Goal: Transaction & Acquisition: Purchase product/service

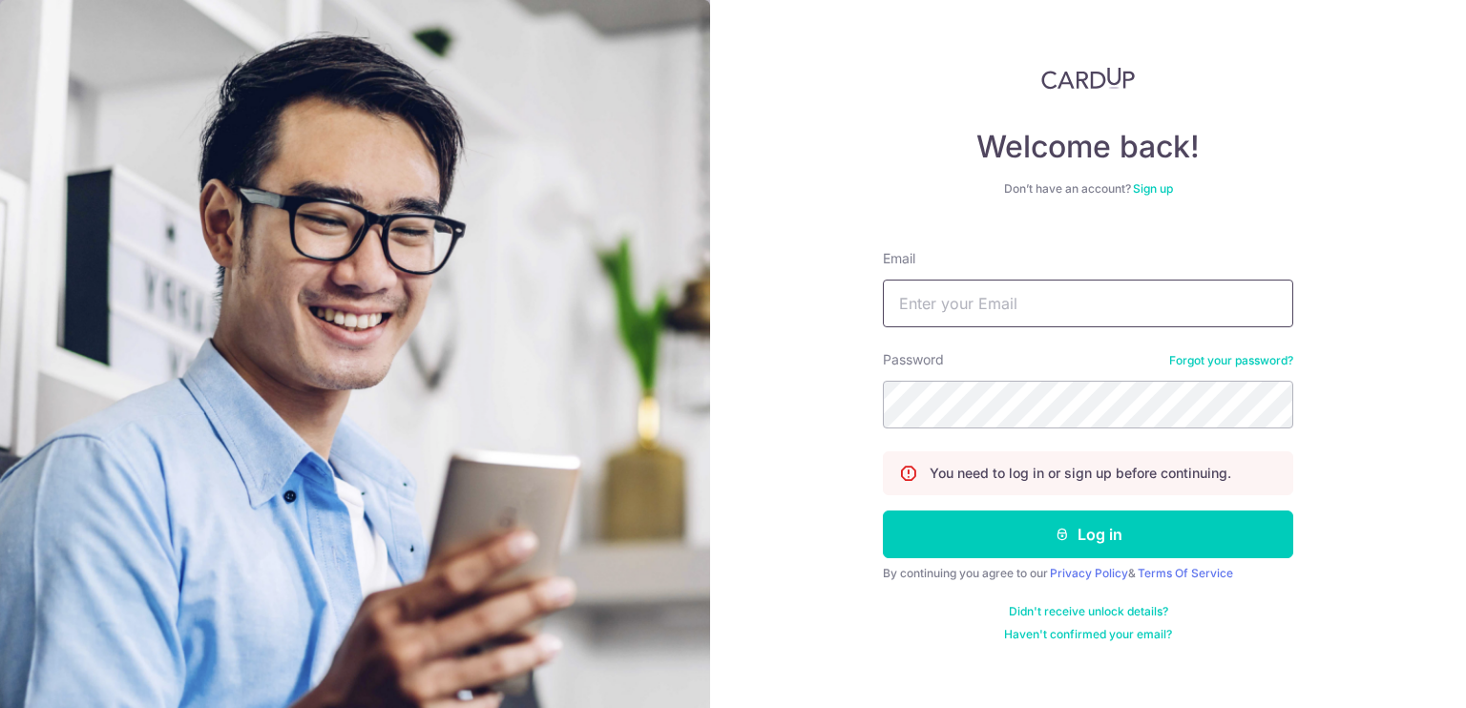
type input "pchan@farmio.io"
click at [971, 504] on form "Email pchan@farmio.io Password Forgot your password? You need to log in or sign…" at bounding box center [1088, 438] width 410 height 407
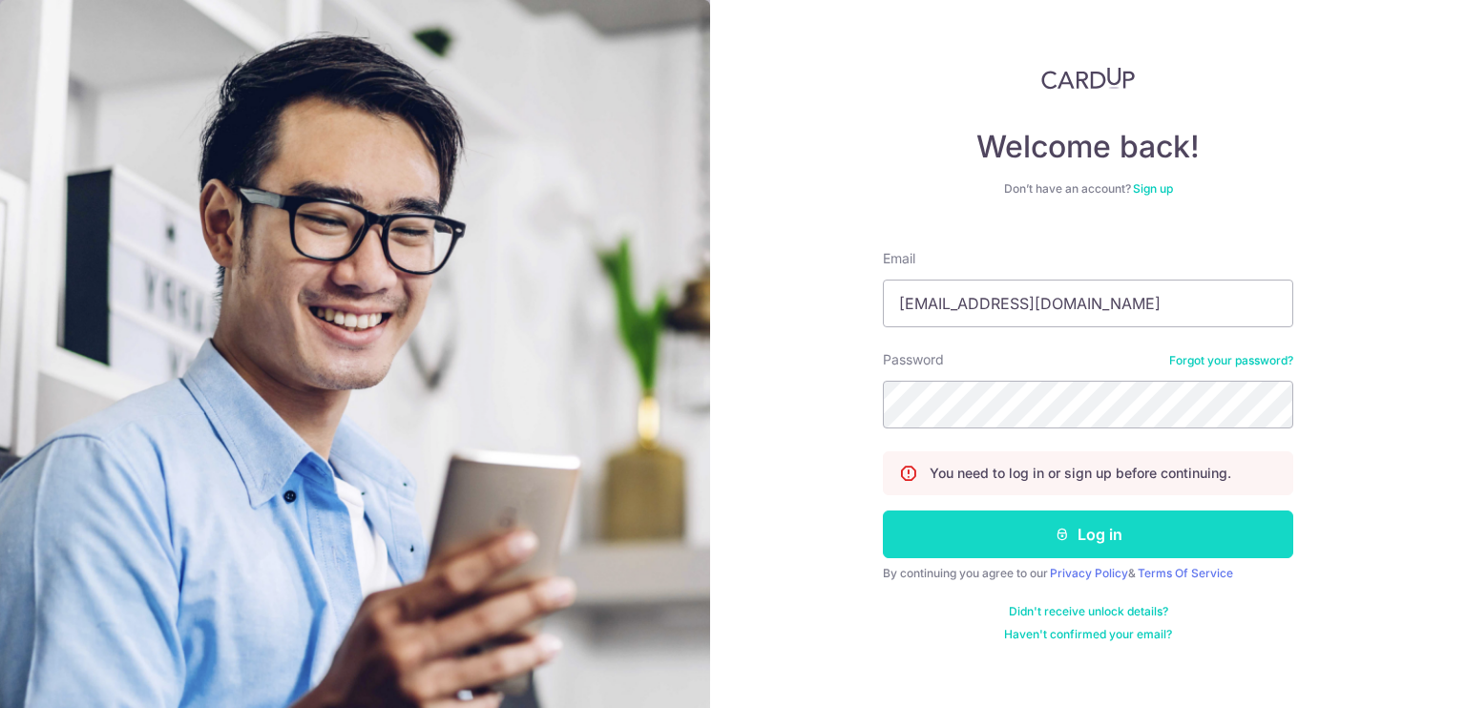
click at [964, 514] on button "Log in" at bounding box center [1088, 534] width 410 height 48
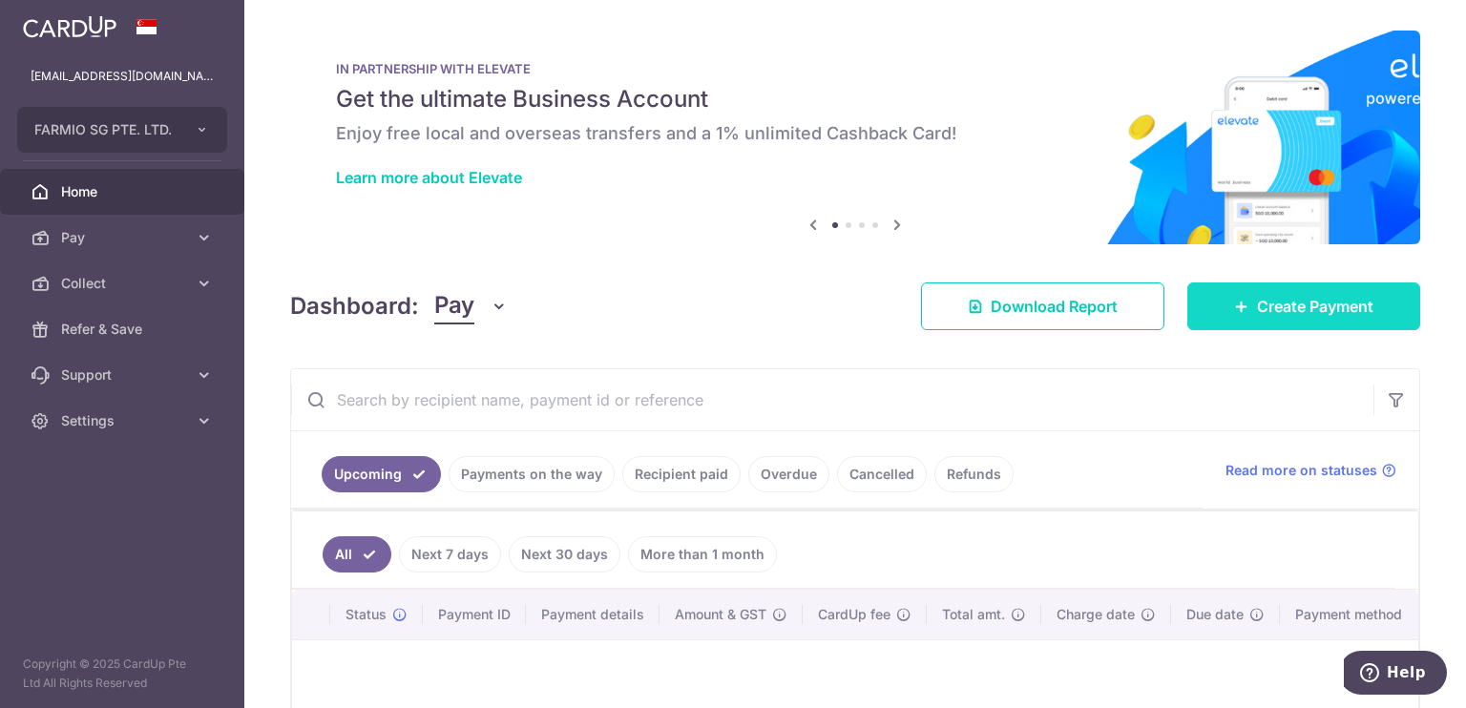
click at [1234, 302] on icon at bounding box center [1241, 306] width 15 height 15
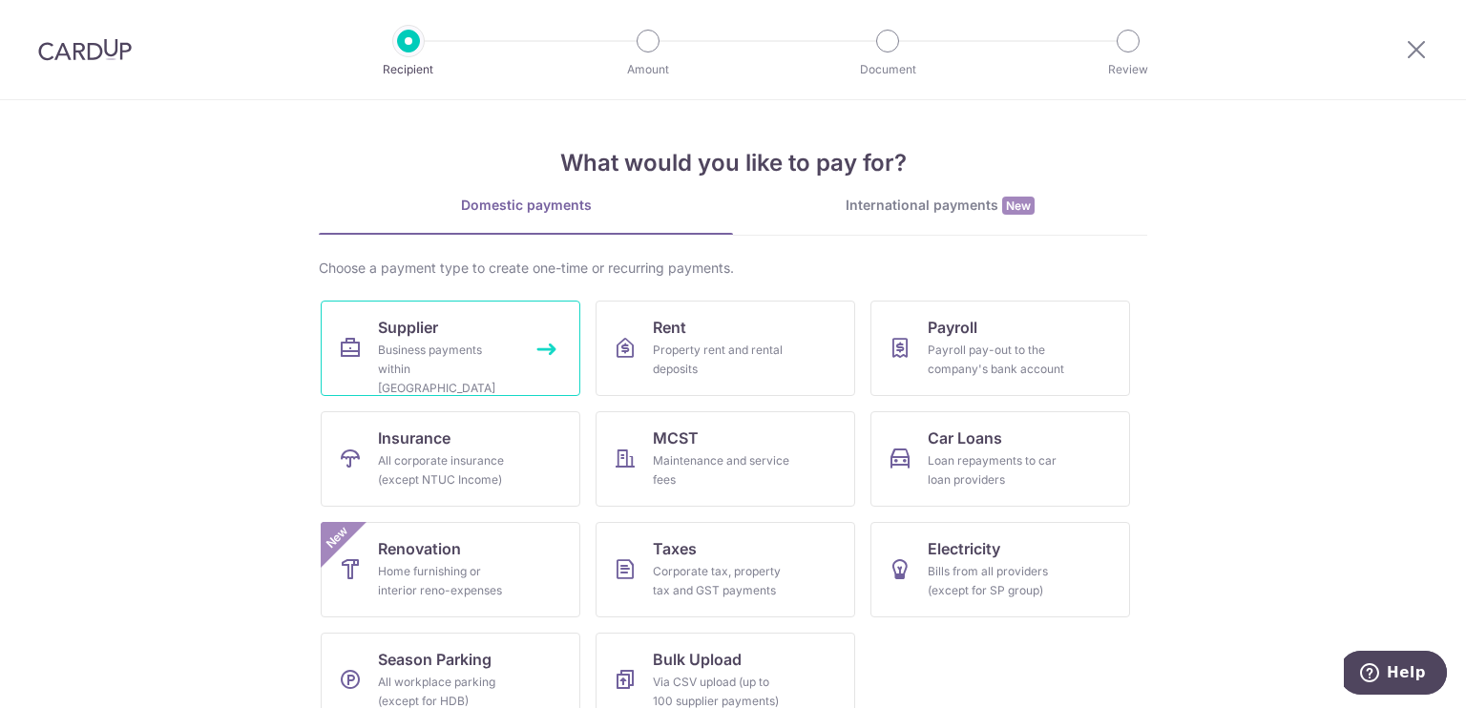
click at [518, 344] on link "Supplier Business payments within [GEOGRAPHIC_DATA]" at bounding box center [451, 348] width 260 height 95
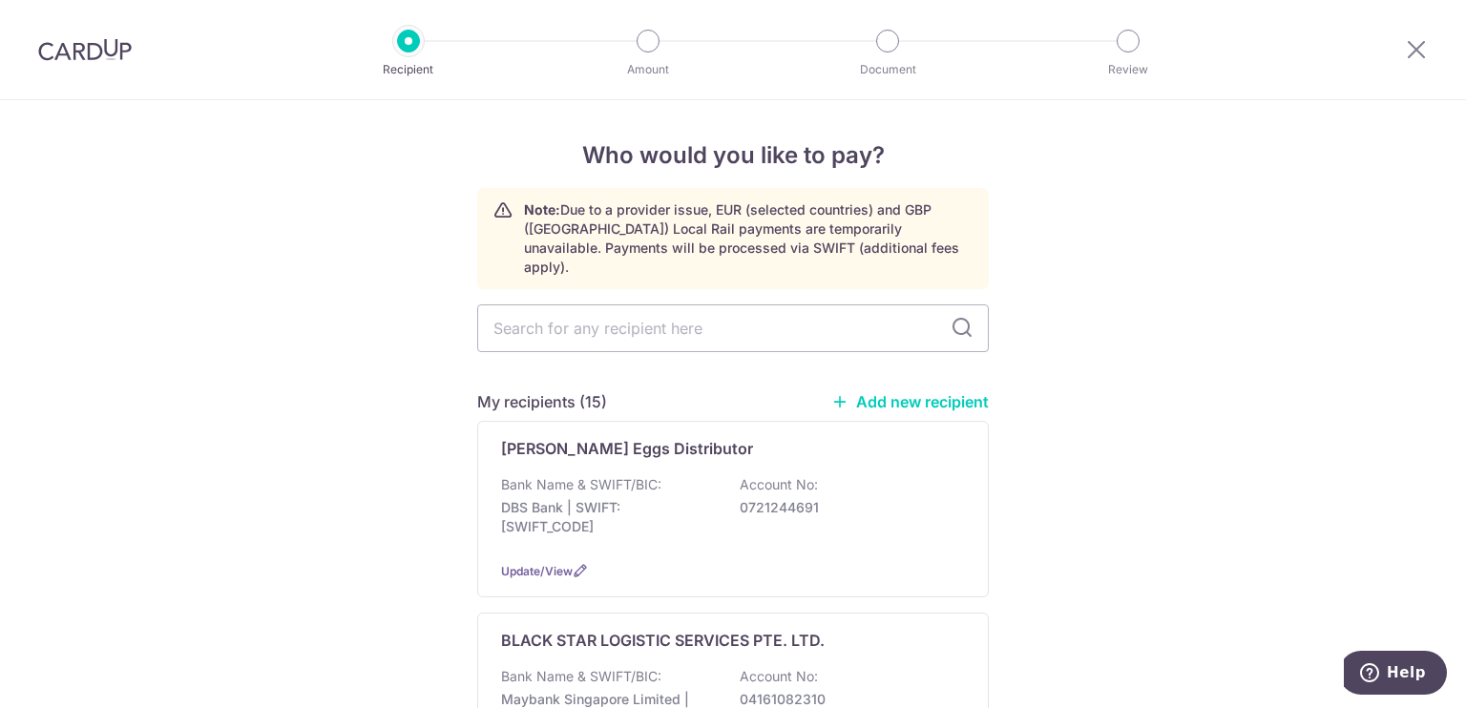
type input "b"
type input "kb"
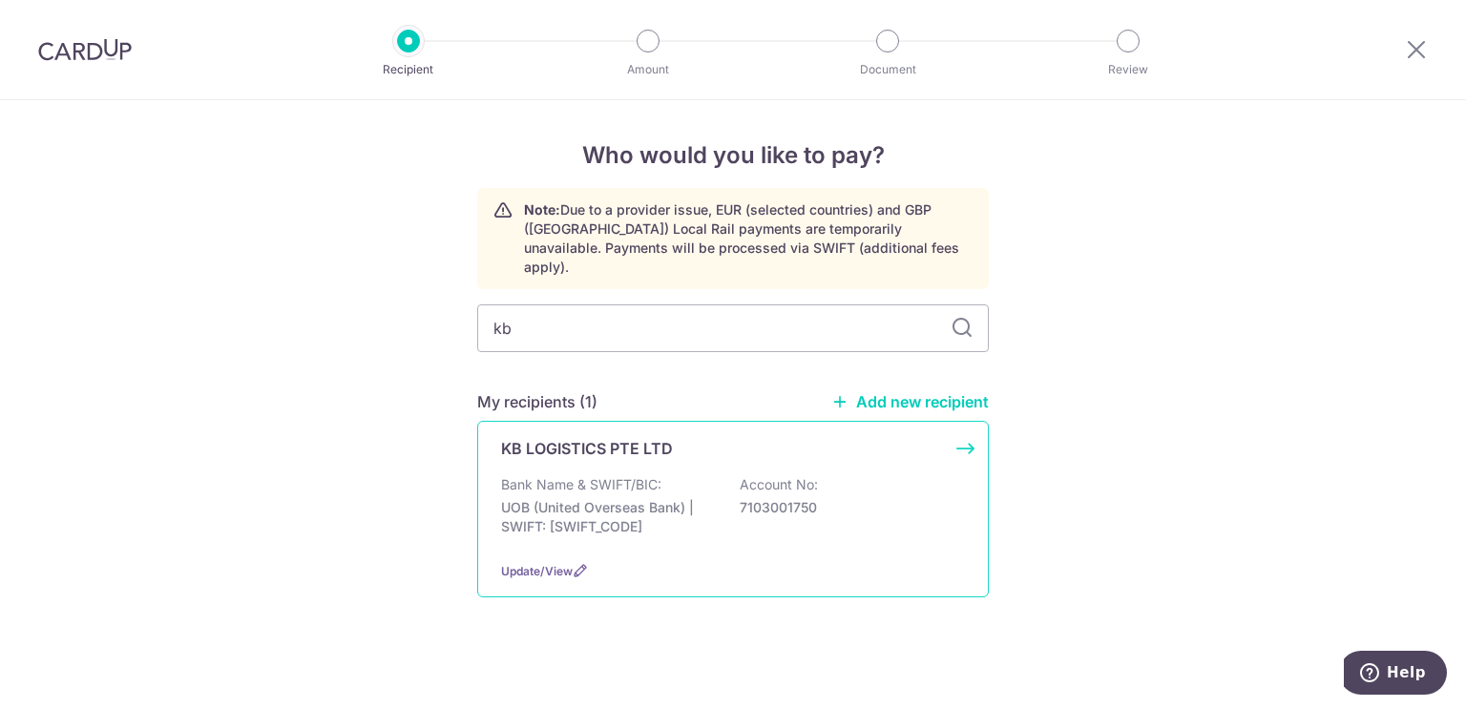
click at [607, 437] on p "KB LOGISTICS PTE LTD" at bounding box center [587, 448] width 172 height 23
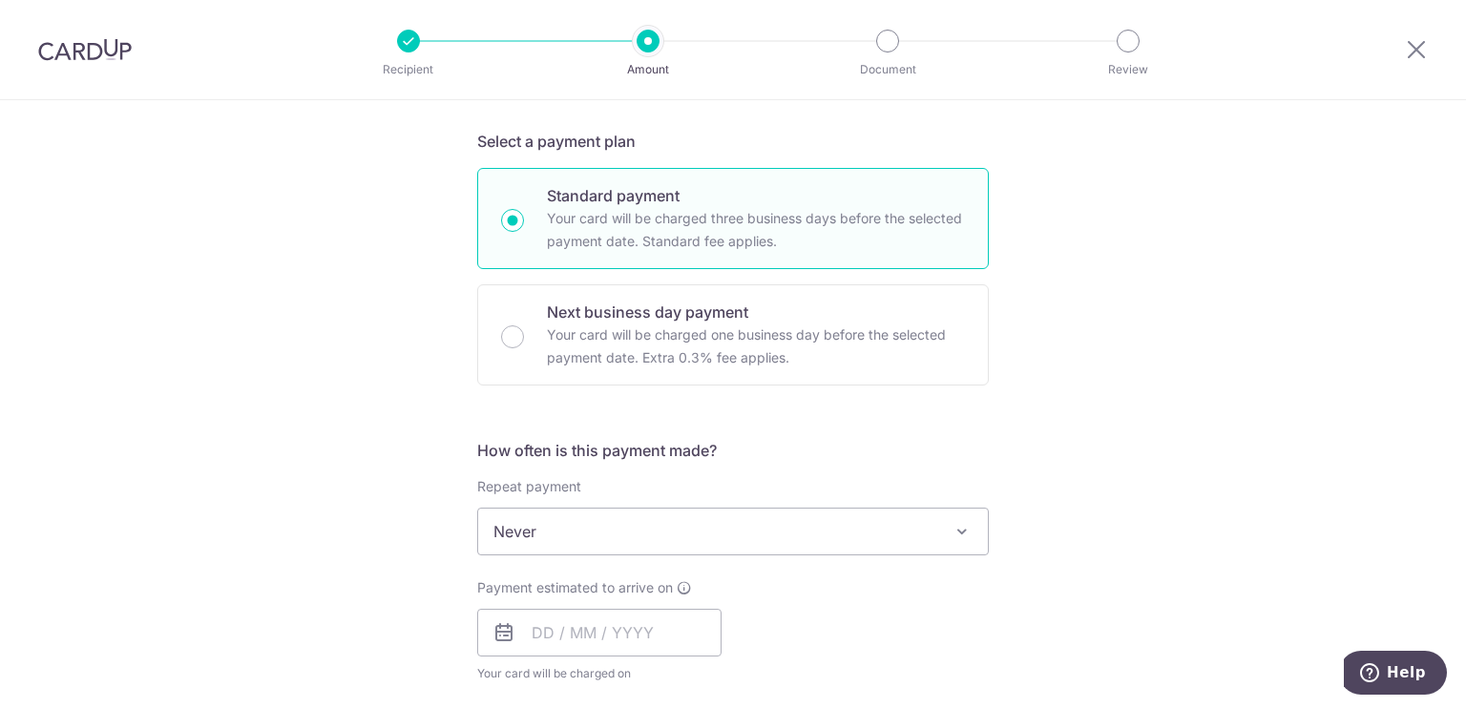
scroll to position [405, 0]
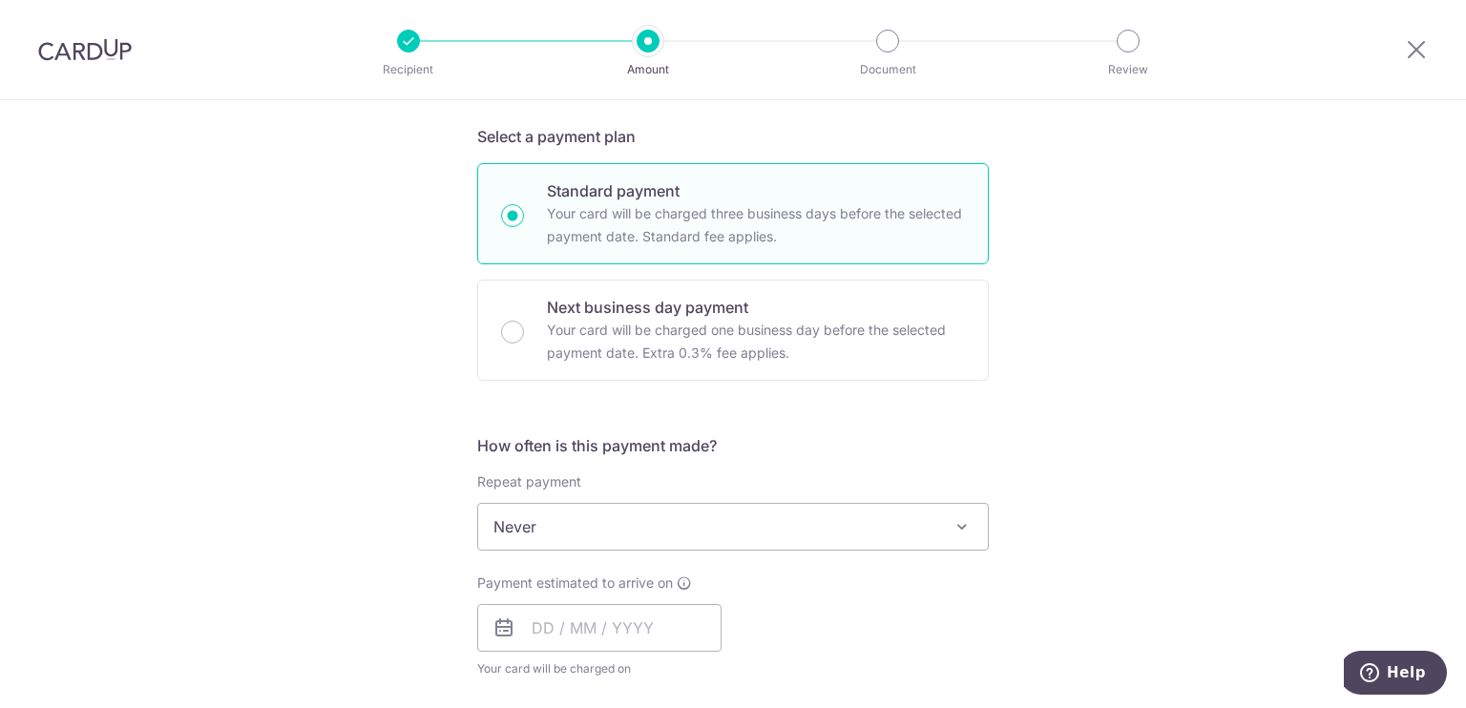
type input "22,933.60"
click at [896, 535] on span "Never" at bounding box center [733, 527] width 510 height 46
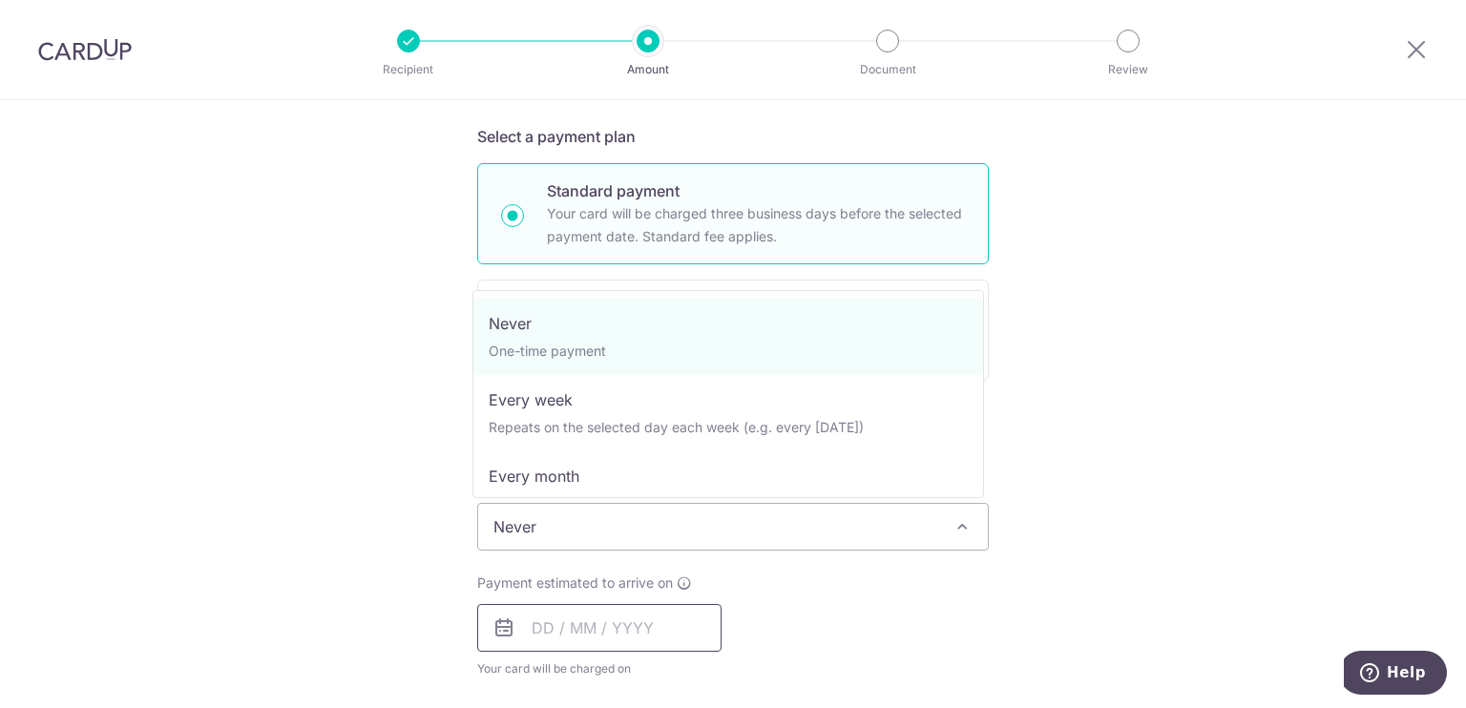
click at [691, 618] on input "text" at bounding box center [599, 628] width 244 height 48
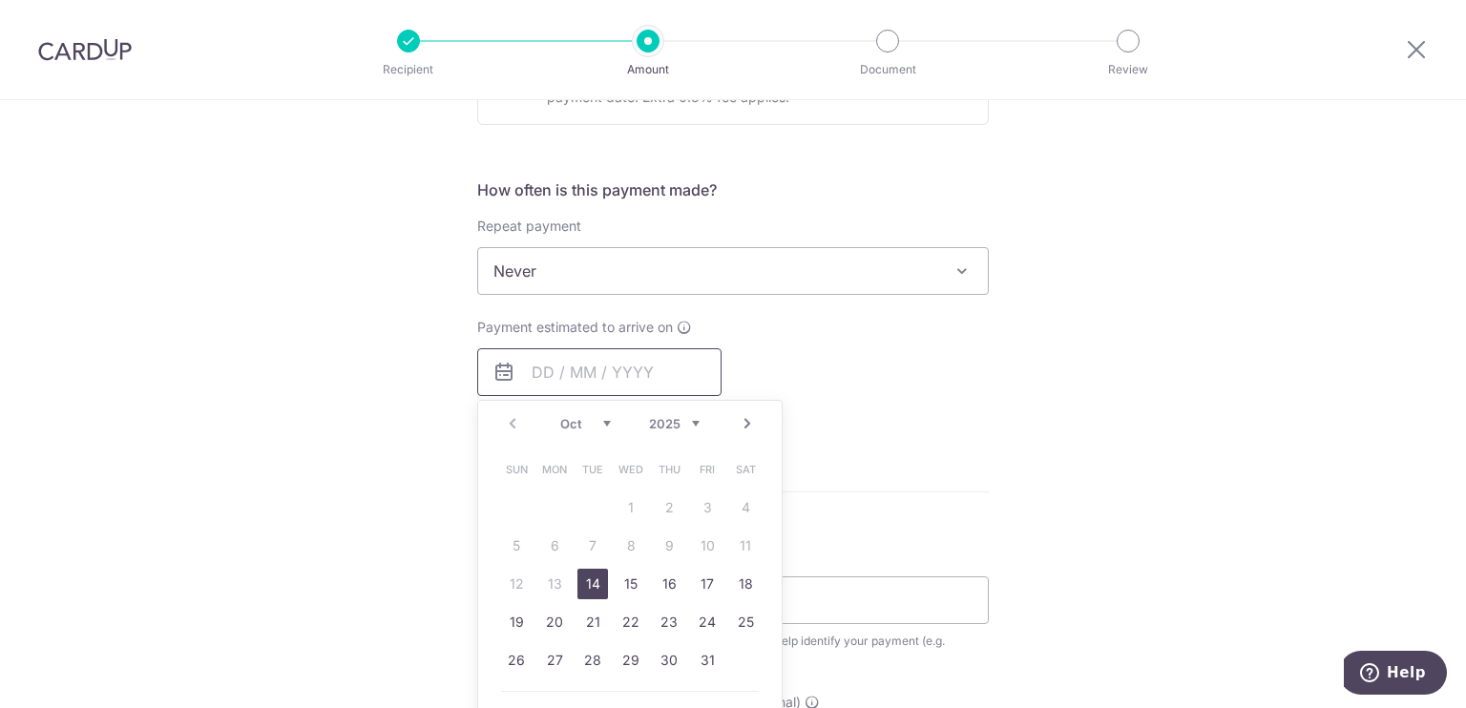
scroll to position [663, 0]
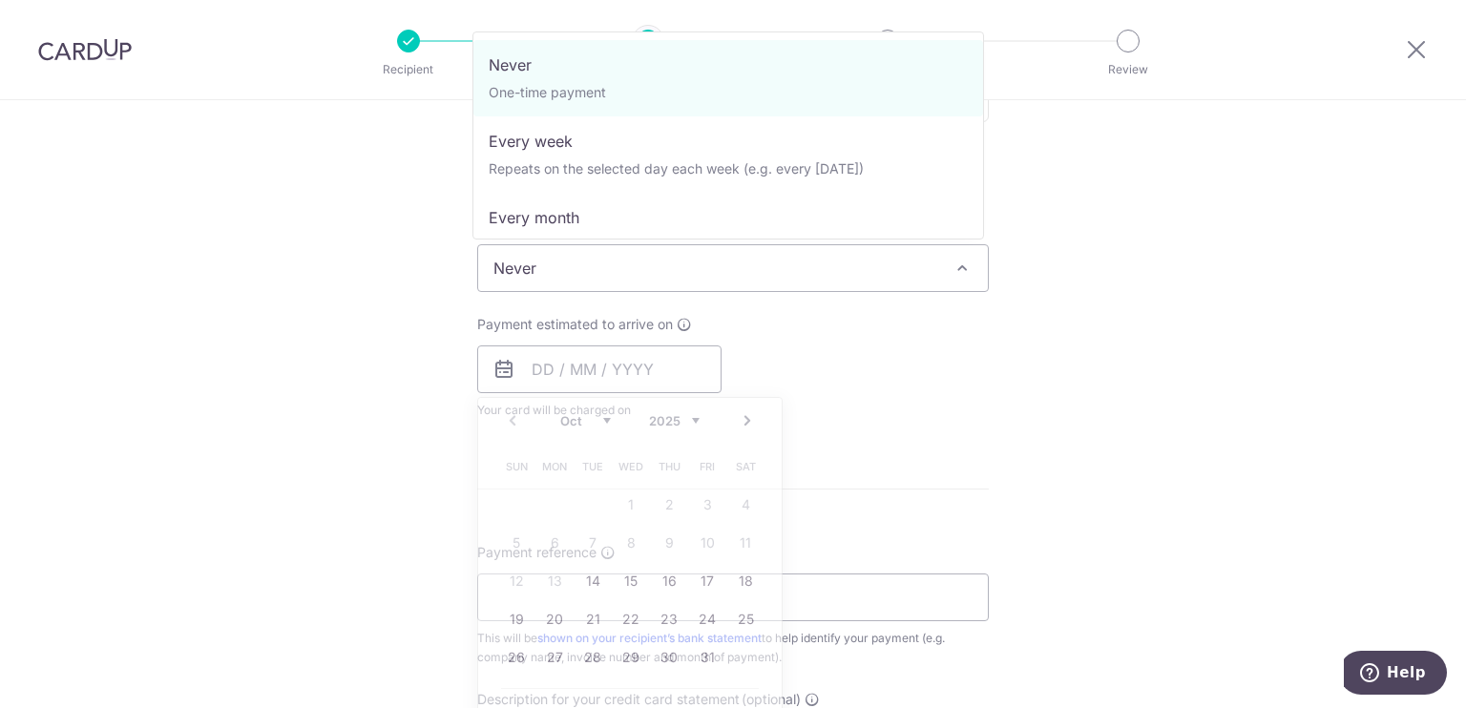
click at [627, 289] on span "Never" at bounding box center [732, 268] width 511 height 48
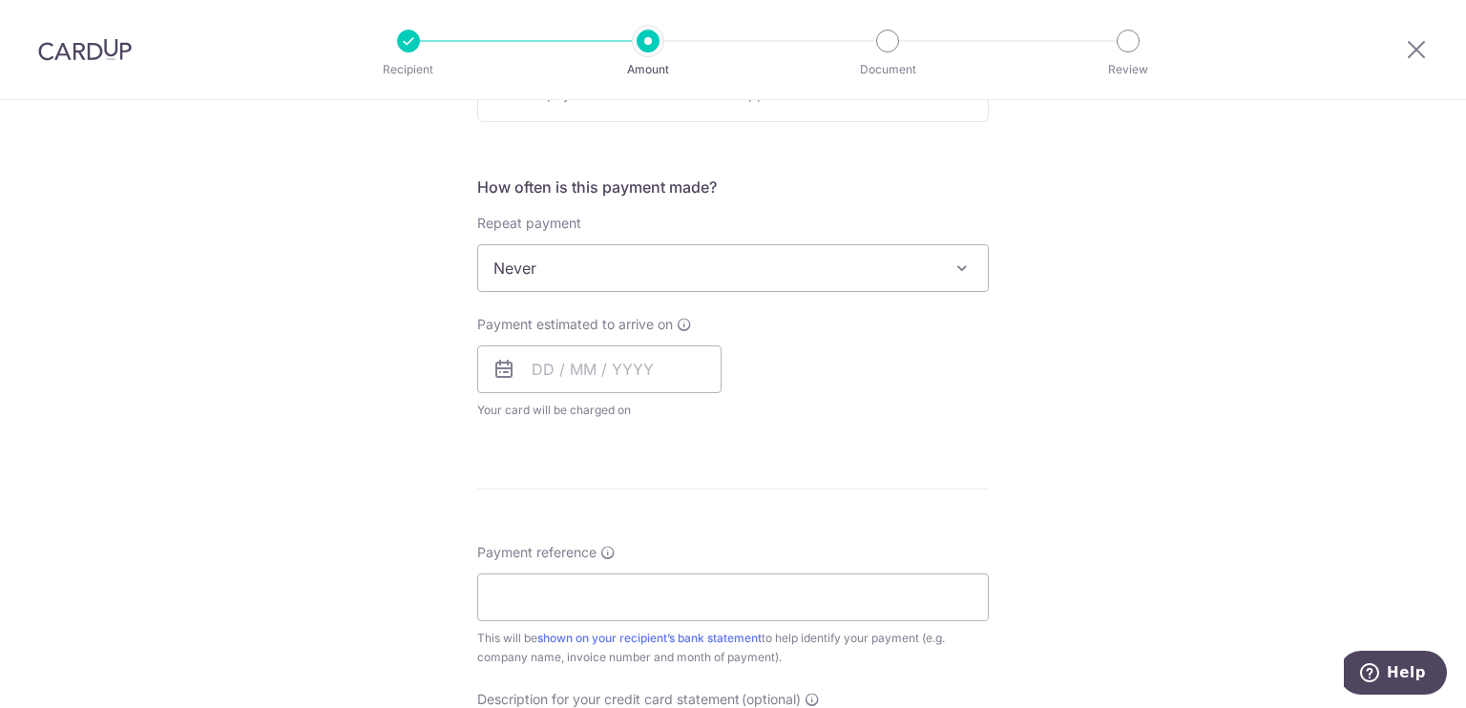
click at [631, 303] on div "How often is this payment made? Repeat payment Never Every week Every month Eve…" at bounding box center [732, 306] width 511 height 260
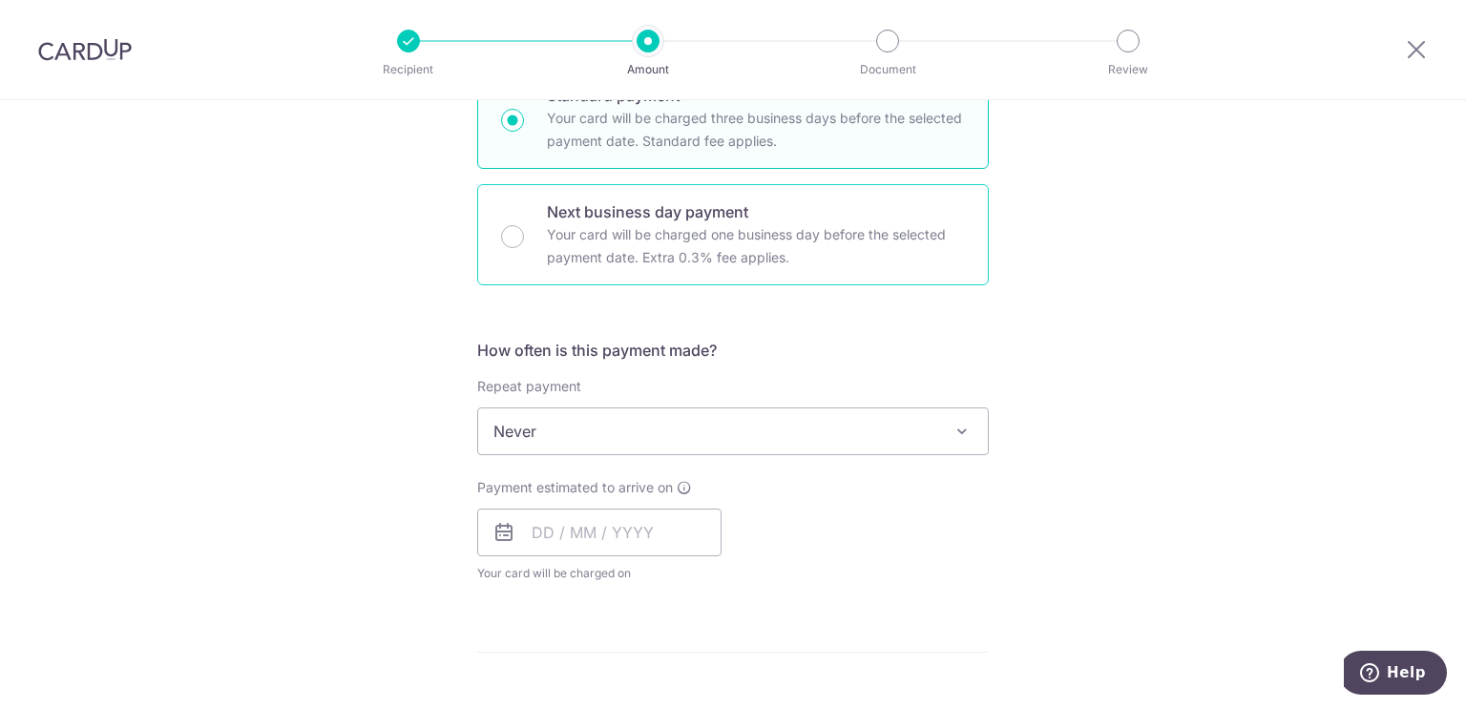
click at [642, 267] on p "Your card will be charged one business day before the selected payment date. Ex…" at bounding box center [756, 246] width 418 height 46
click at [524, 248] on input "Next business day payment Your card will be charged one business day before the…" at bounding box center [512, 236] width 23 height 23
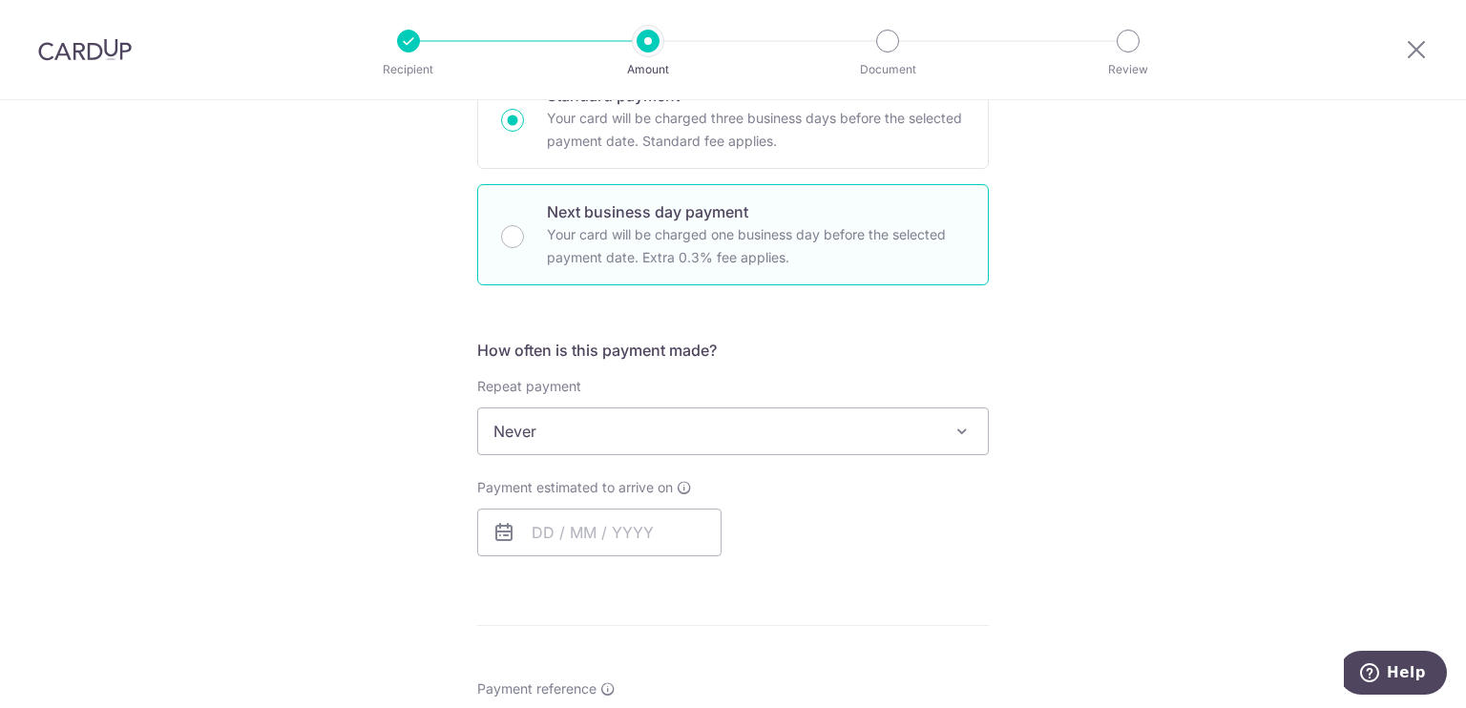
radio input "false"
radio input "true"
click at [561, 540] on input "text" at bounding box center [599, 533] width 244 height 48
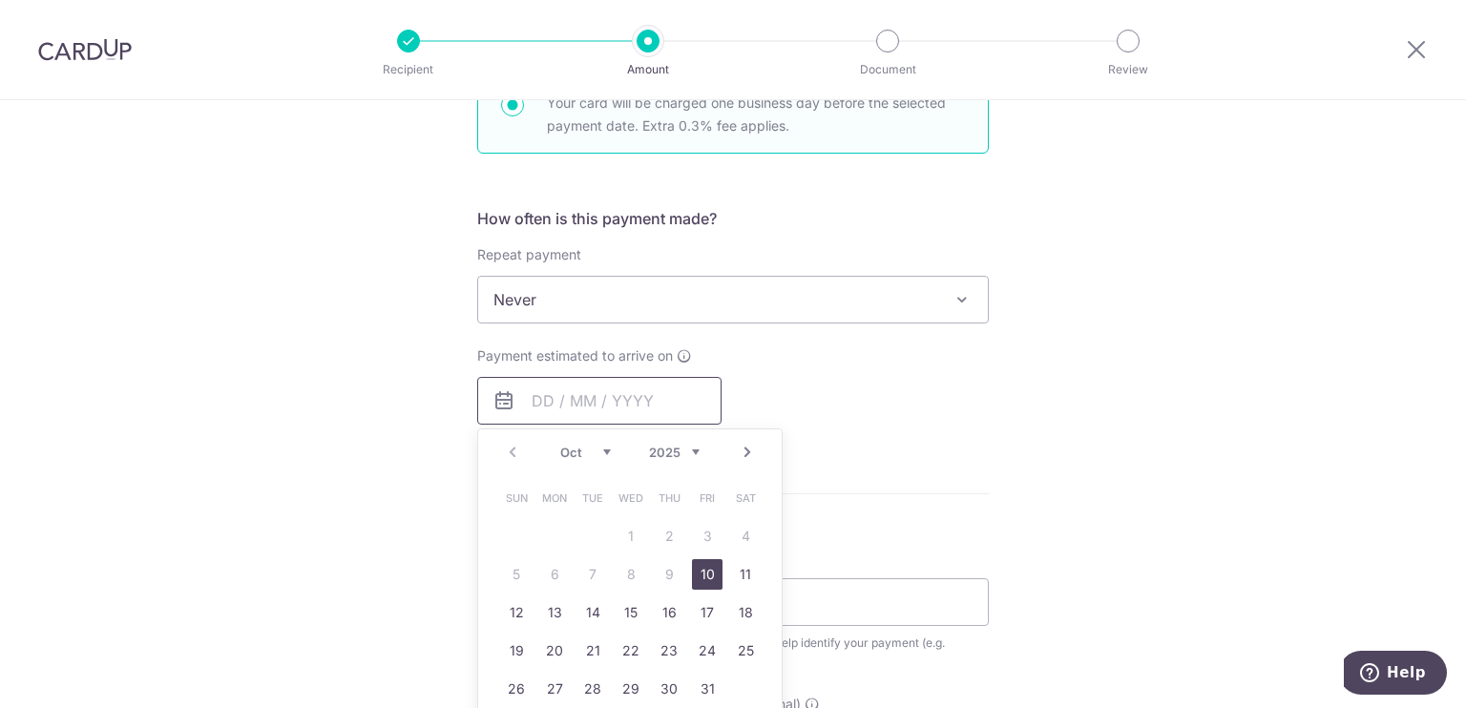
scroll to position [634, 0]
click at [698, 571] on link "10" at bounding box center [707, 572] width 31 height 31
type input "10/10/2025"
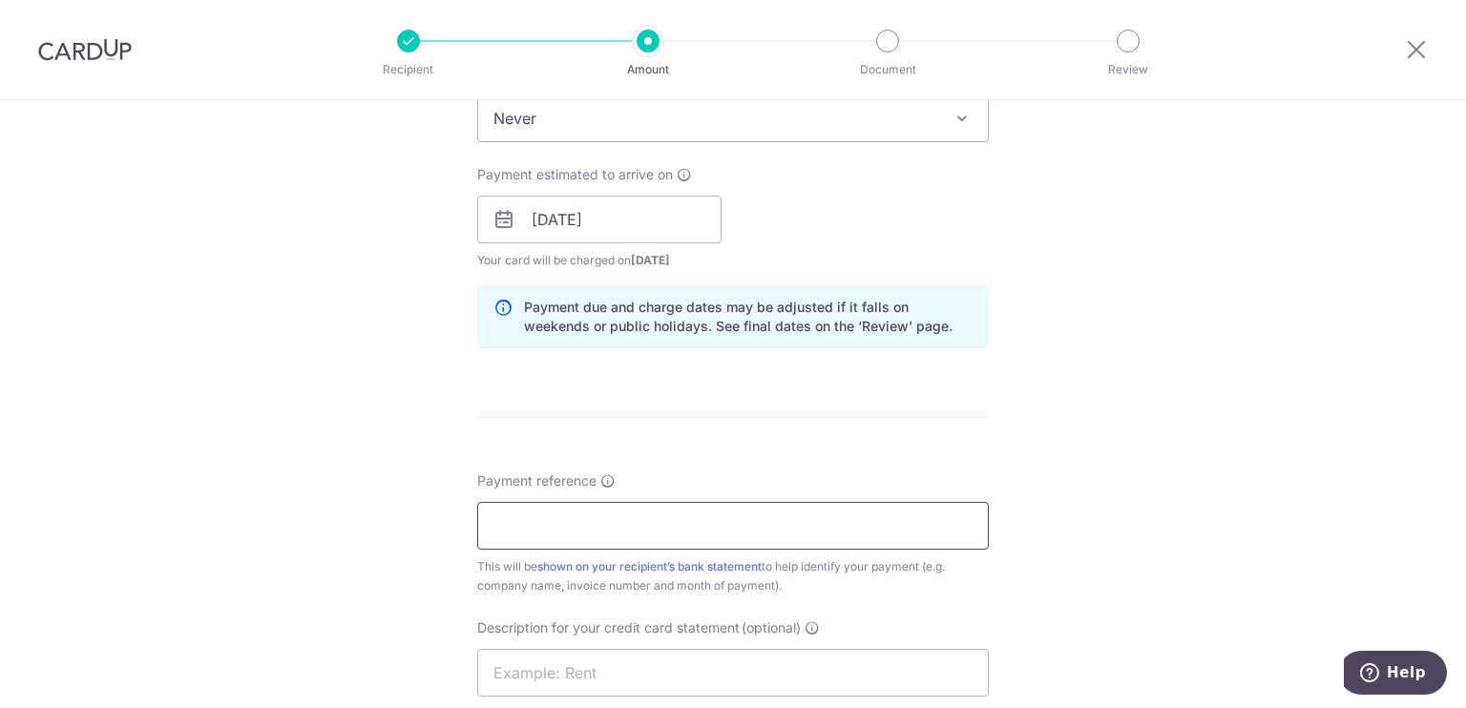
click at [604, 538] on input "Payment reference" at bounding box center [732, 526] width 511 height 48
paste input "KB 20250910"
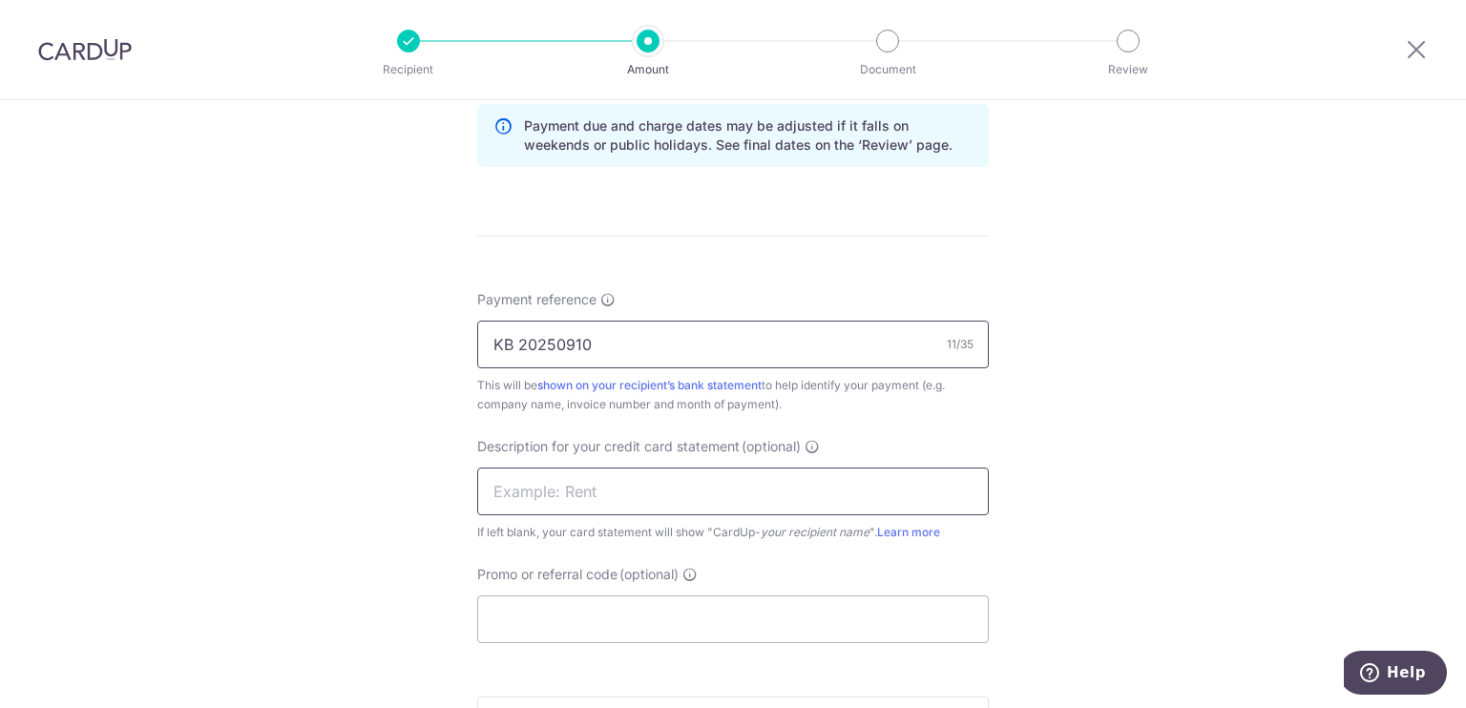
type input "KB 20250910"
click at [595, 509] on input "text" at bounding box center [732, 492] width 511 height 48
paste input "KB 20250910"
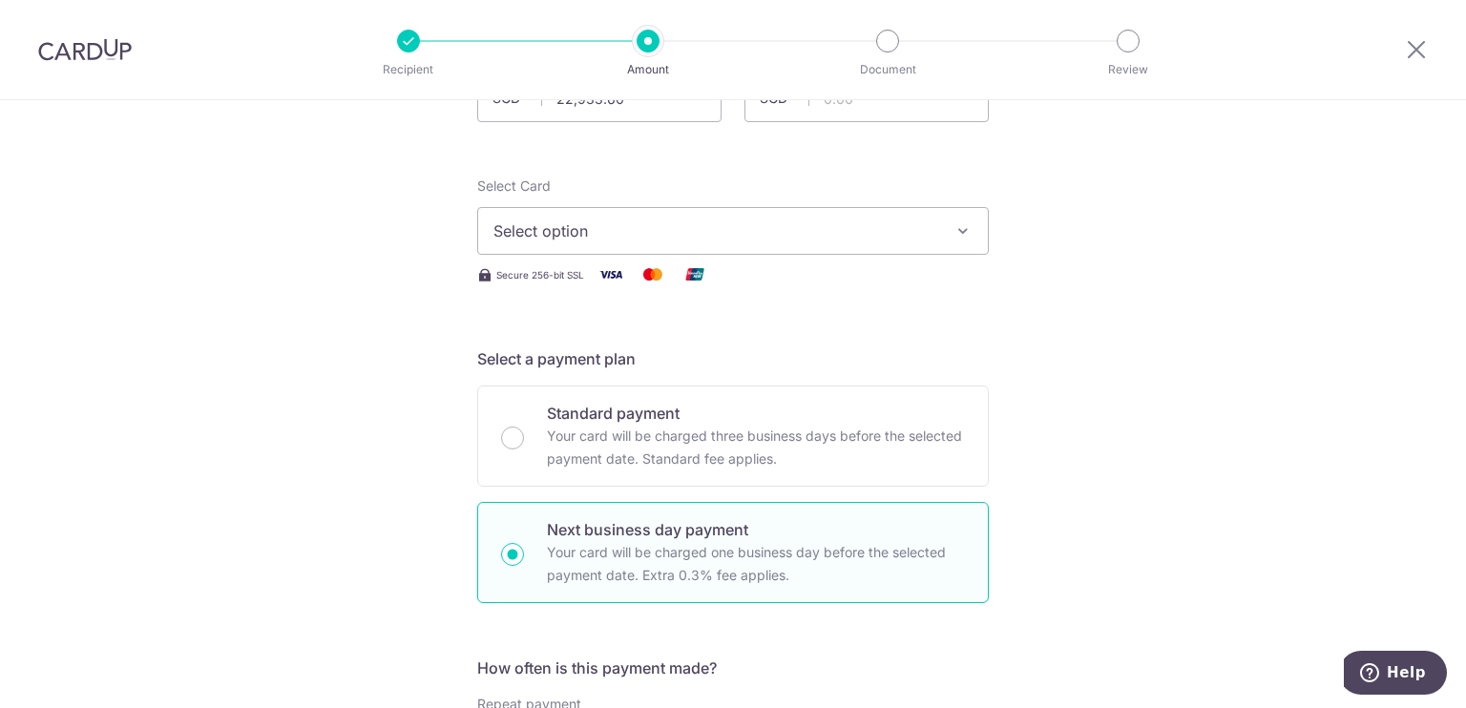
scroll to position [0, 0]
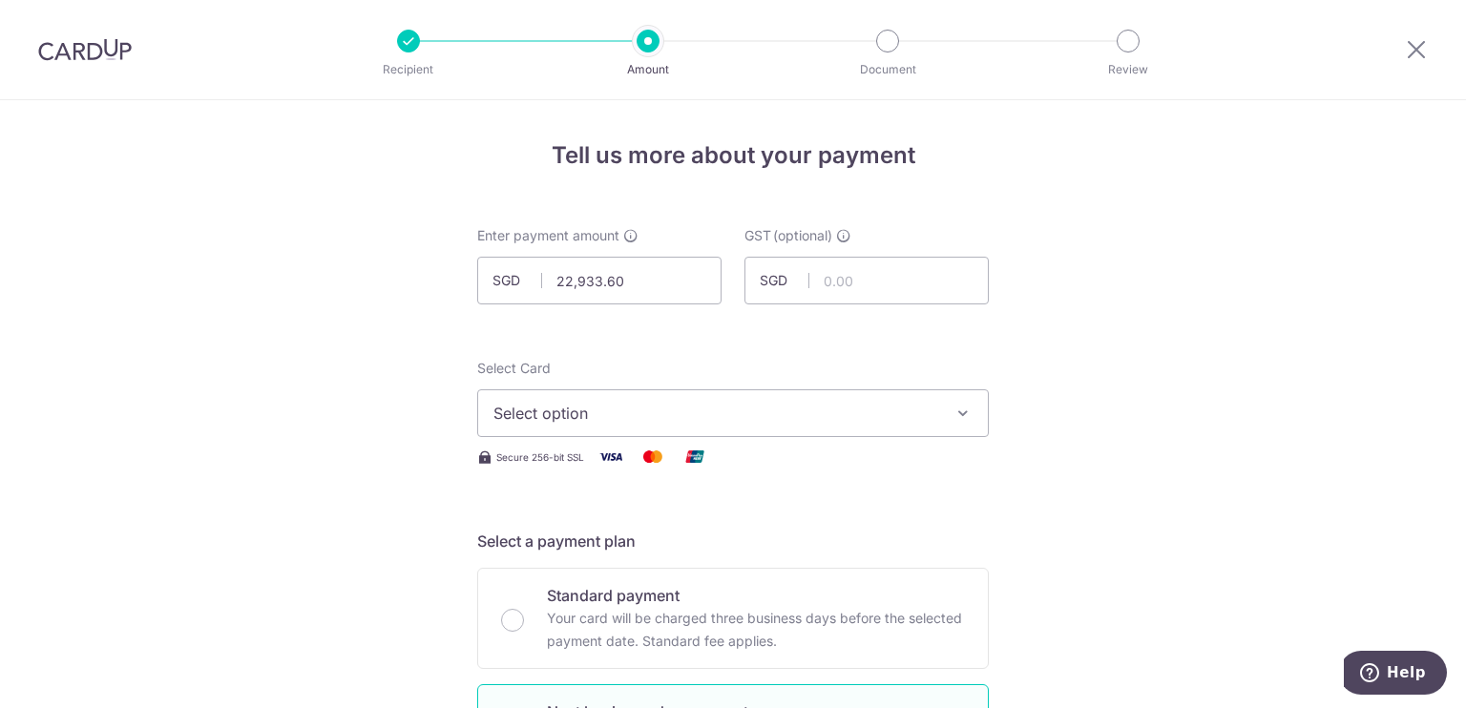
type input "KB 20250910"
click at [739, 435] on button "Select option" at bounding box center [732, 413] width 511 height 48
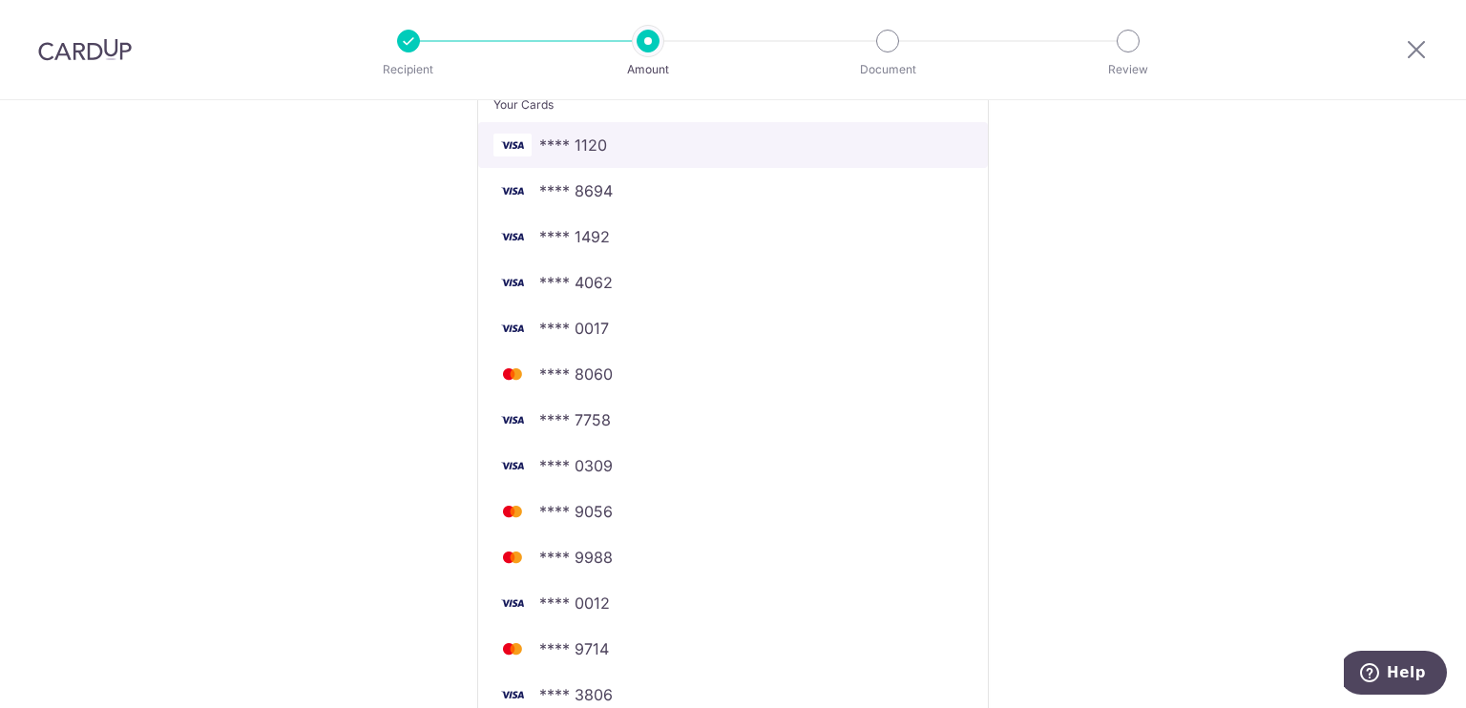
scroll to position [590, 0]
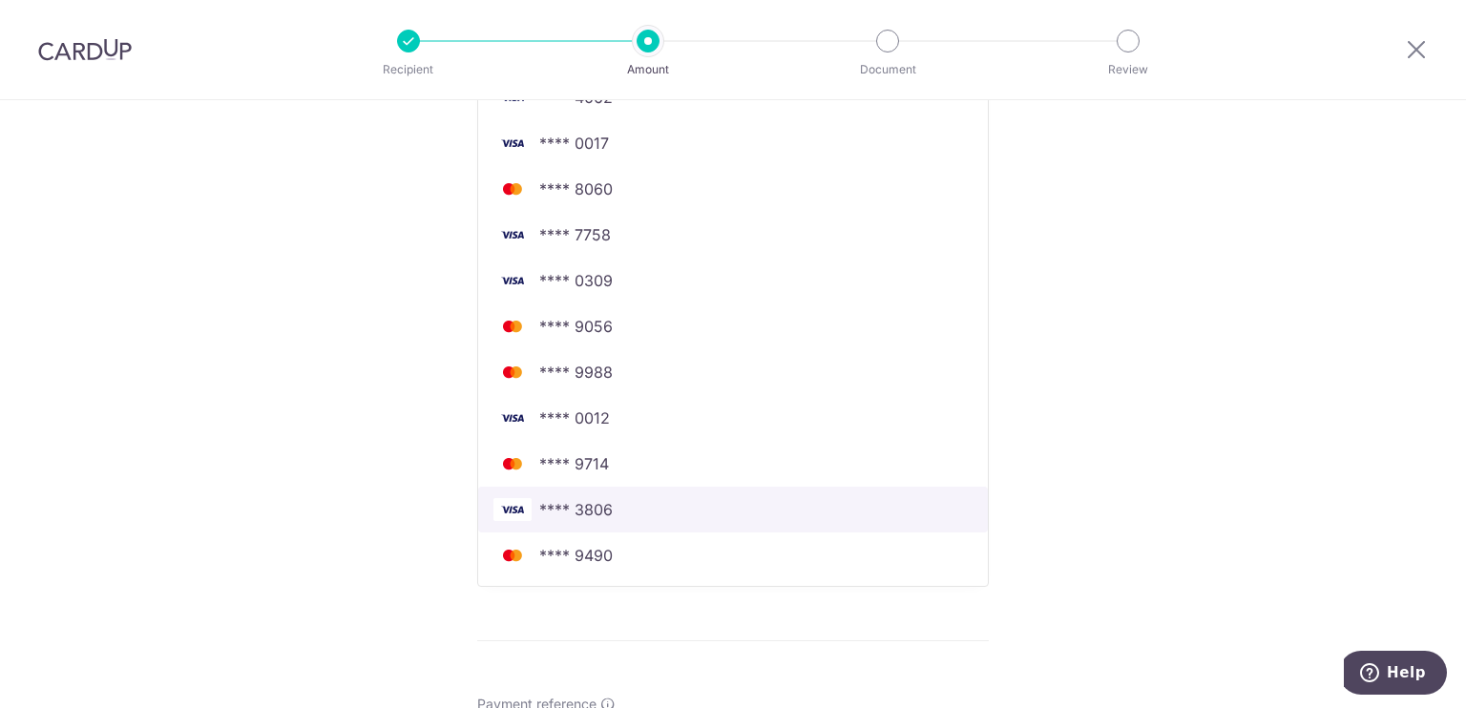
click at [704, 508] on span "**** 3806" at bounding box center [732, 509] width 479 height 23
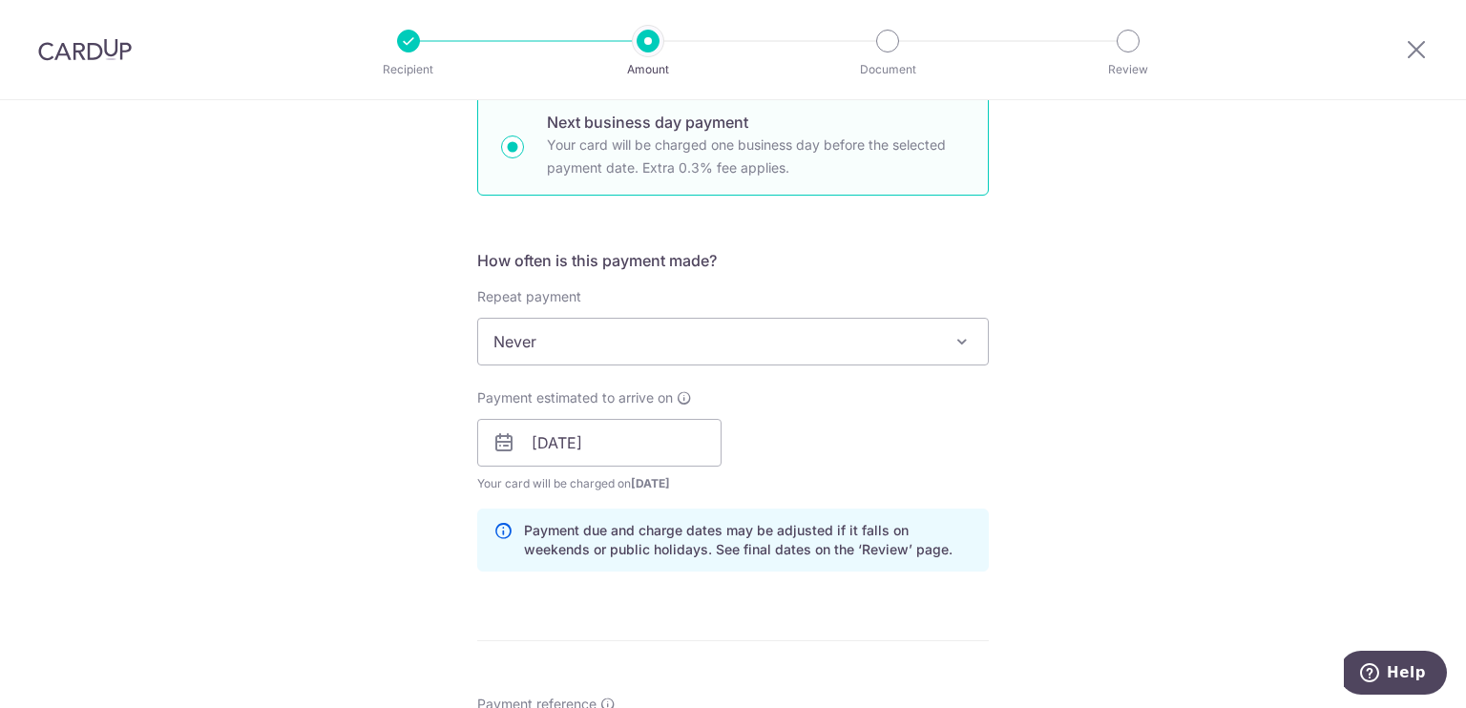
scroll to position [1413, 0]
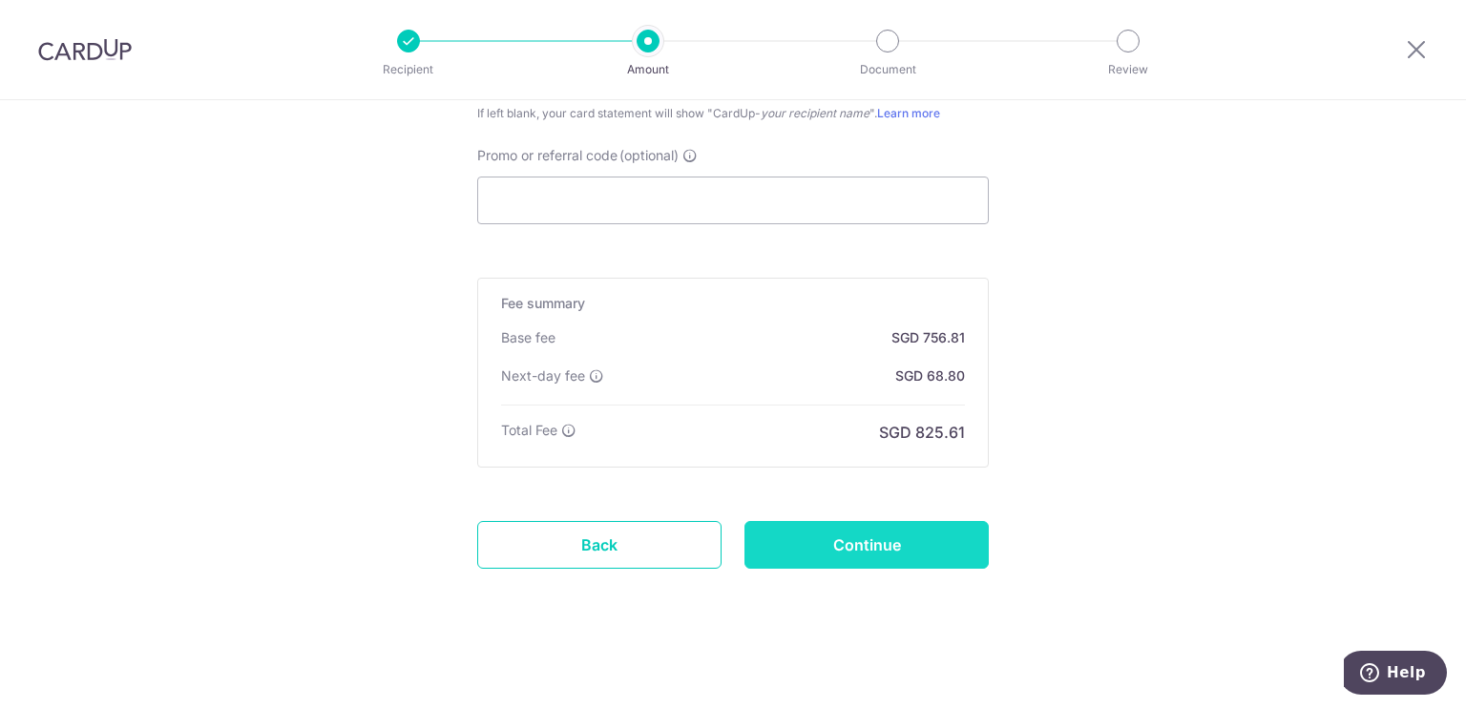
click at [878, 552] on input "Continue" at bounding box center [866, 545] width 244 height 48
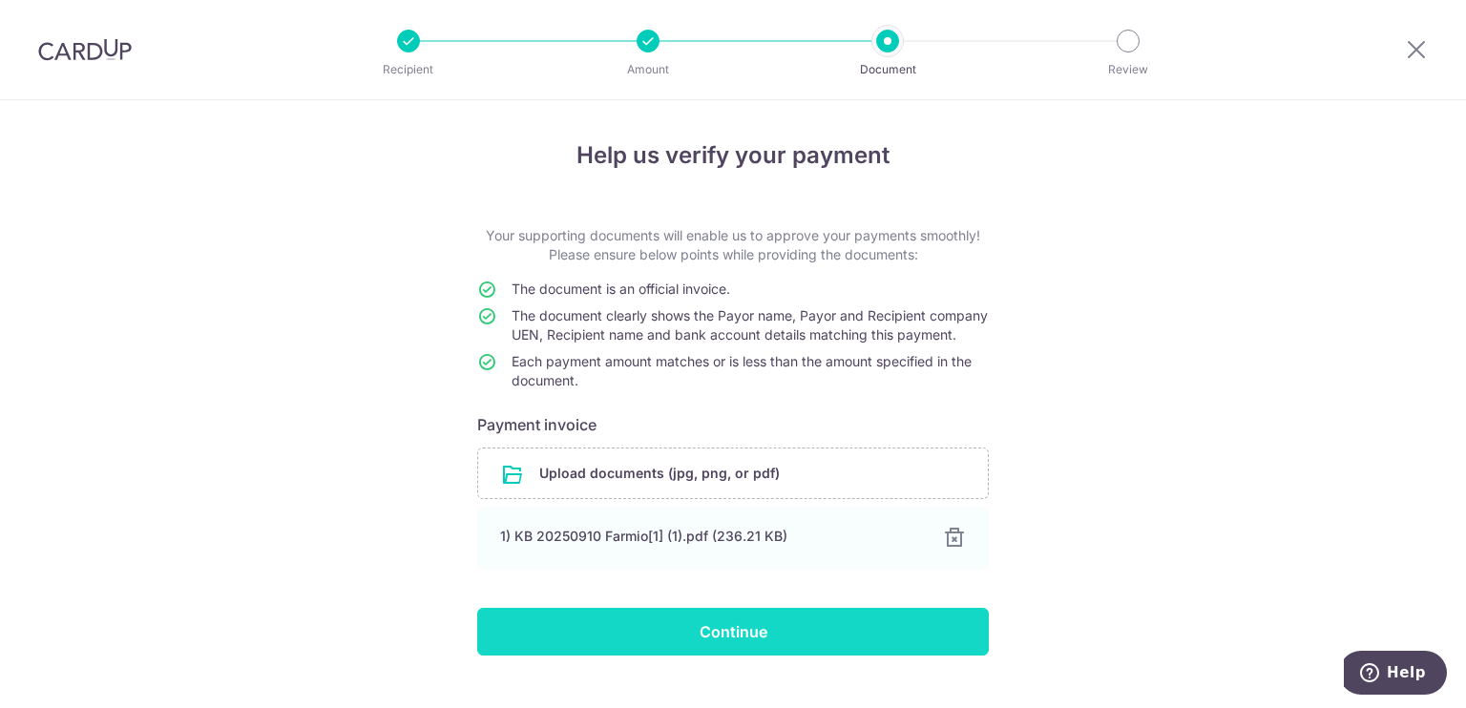
click at [936, 646] on input "Continue" at bounding box center [732, 632] width 511 height 48
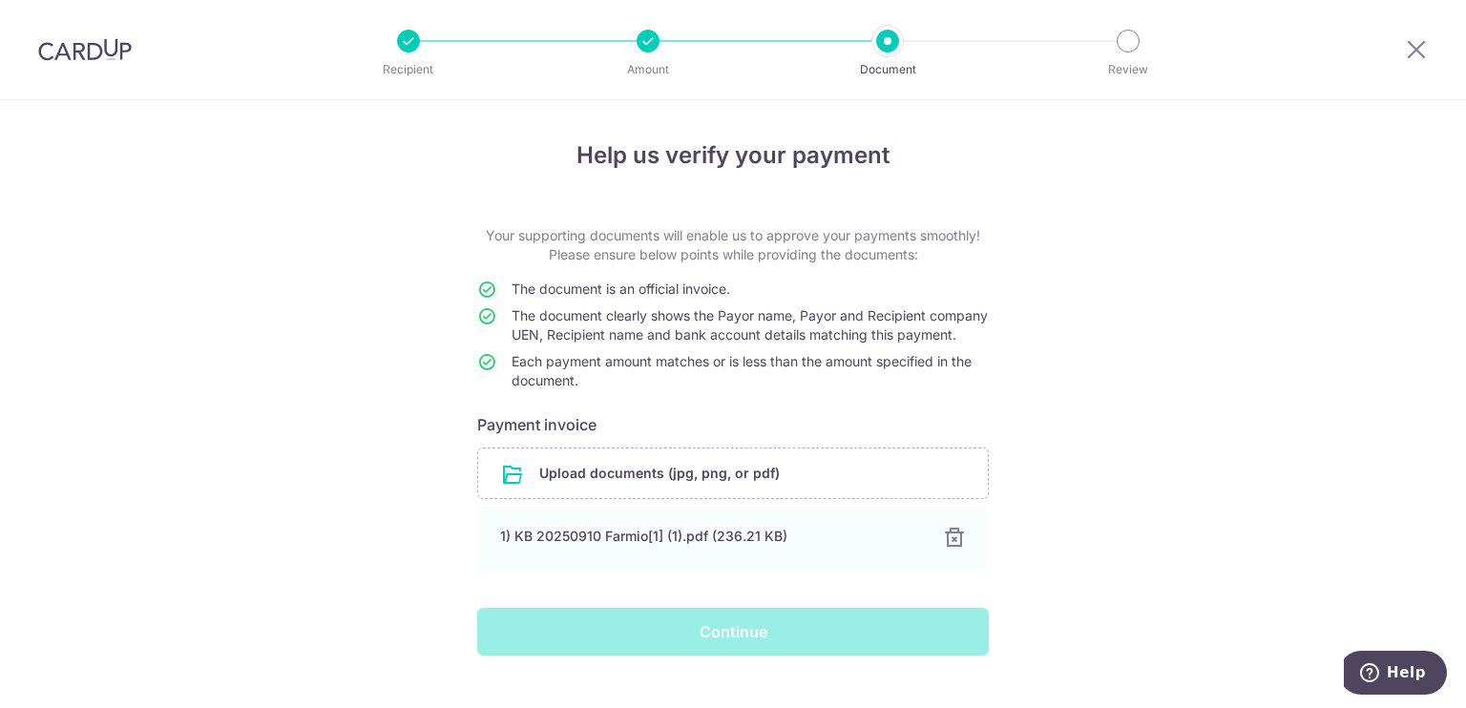
click at [1318, 468] on div "Help us verify your payment Your supporting documents will enable us to approve…" at bounding box center [733, 422] width 1466 height 645
